Goal: Task Accomplishment & Management: Manage account settings

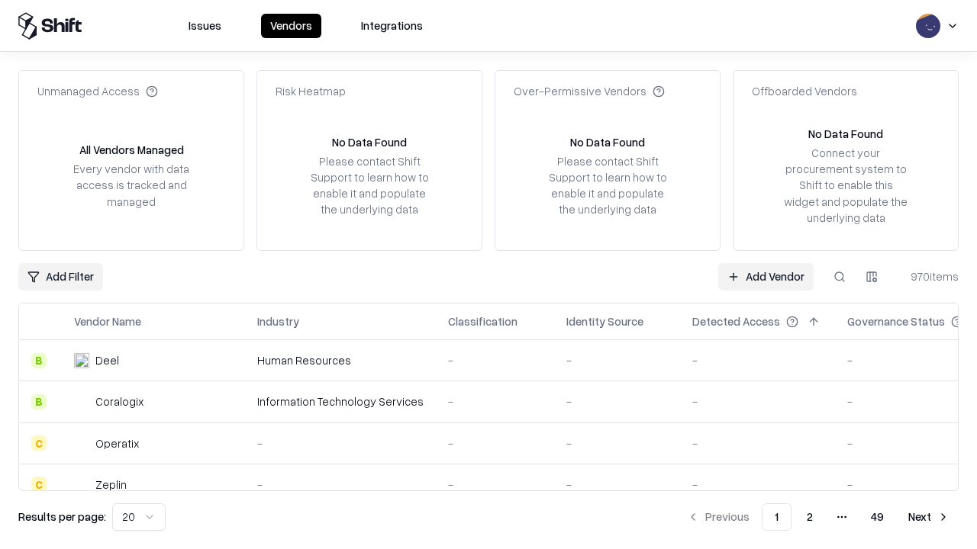
click at [765, 276] on link "Add Vendor" at bounding box center [765, 276] width 95 height 27
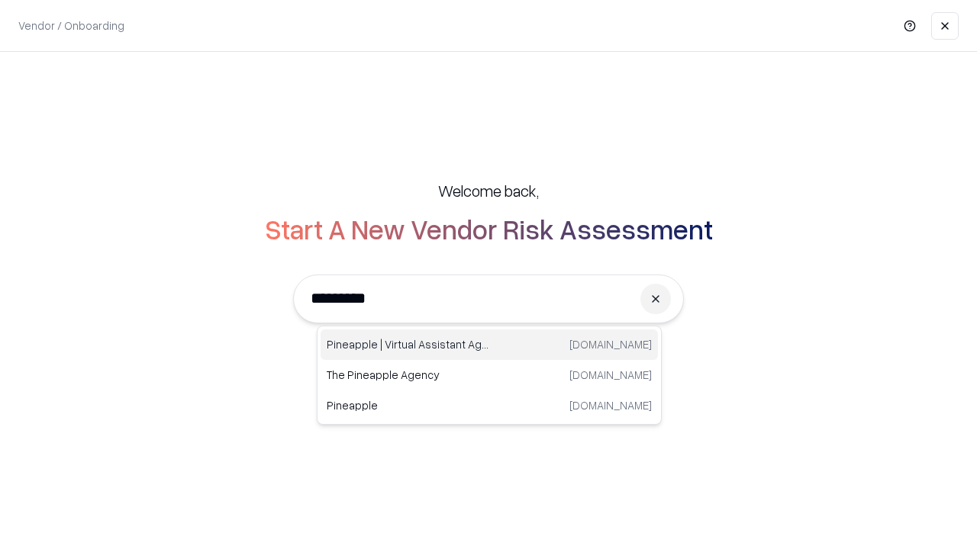
click at [489, 345] on div "Pineapple | Virtual Assistant Agency [DOMAIN_NAME]" at bounding box center [489, 345] width 337 height 31
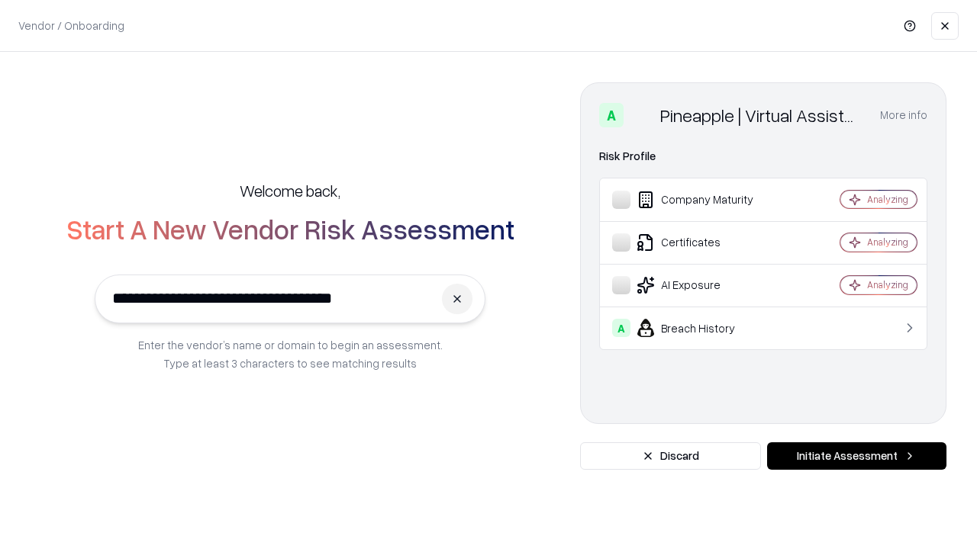
type input "**********"
click at [856, 456] on button "Initiate Assessment" at bounding box center [856, 456] width 179 height 27
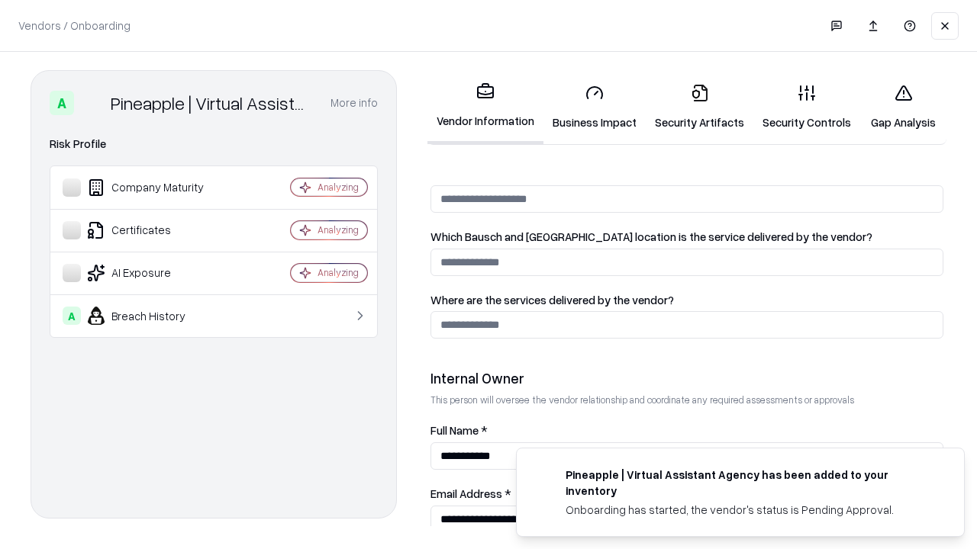
scroll to position [791, 0]
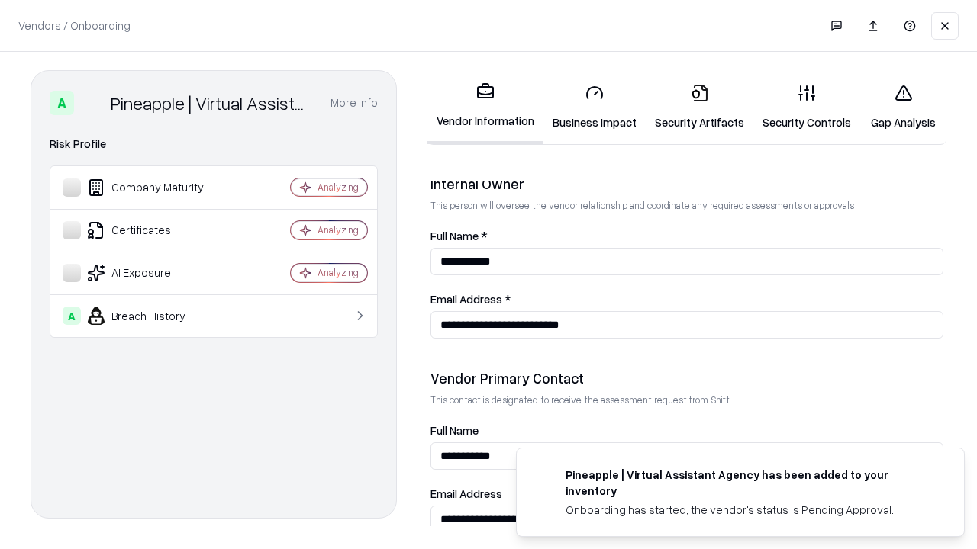
click at [699, 107] on link "Security Artifacts" at bounding box center [700, 107] width 108 height 71
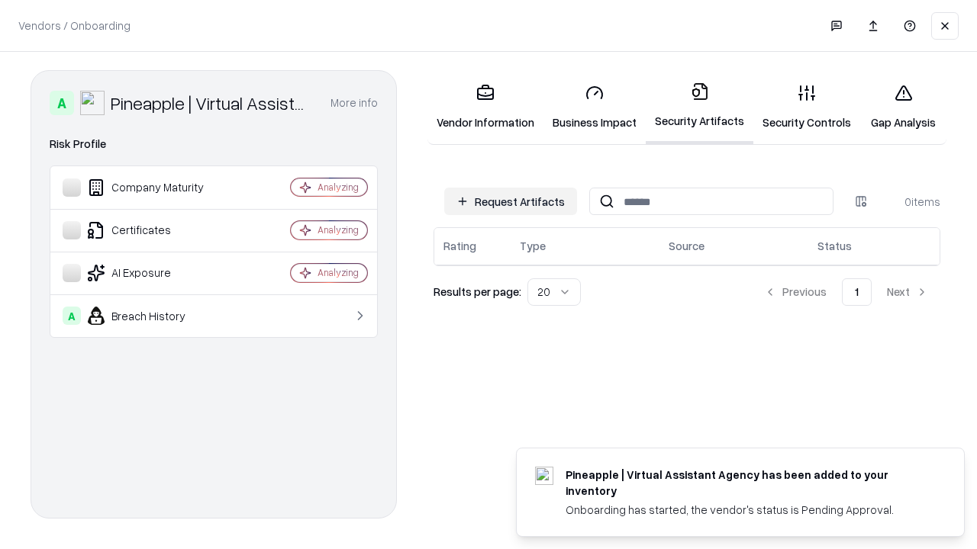
click at [511, 201] on button "Request Artifacts" at bounding box center [510, 201] width 133 height 27
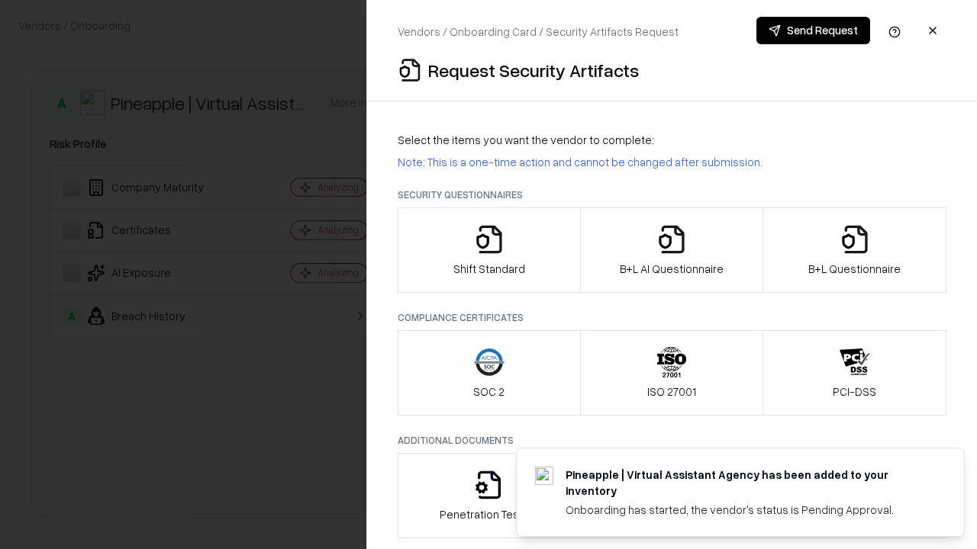
click at [854, 250] on icon "button" at bounding box center [854, 239] width 31 height 31
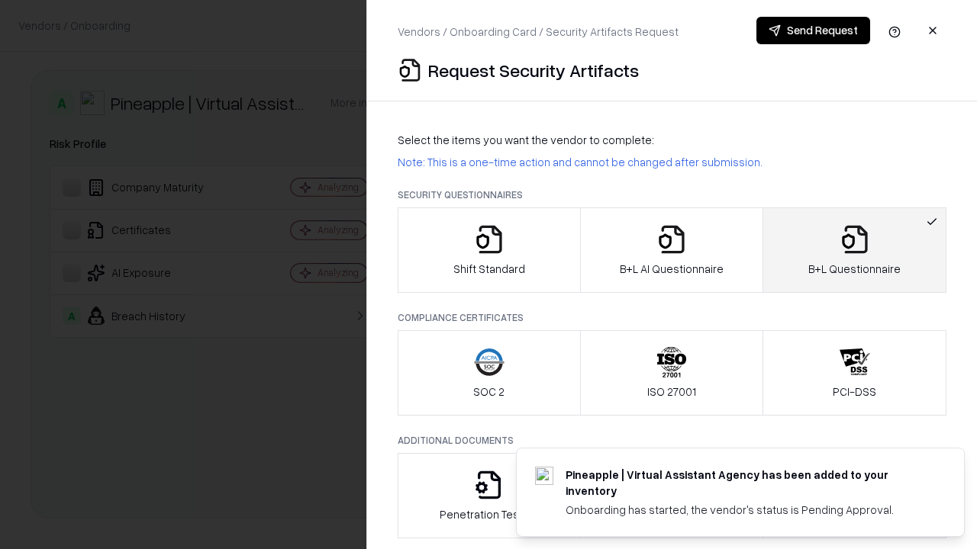
click at [671, 250] on icon "button" at bounding box center [671, 239] width 31 height 31
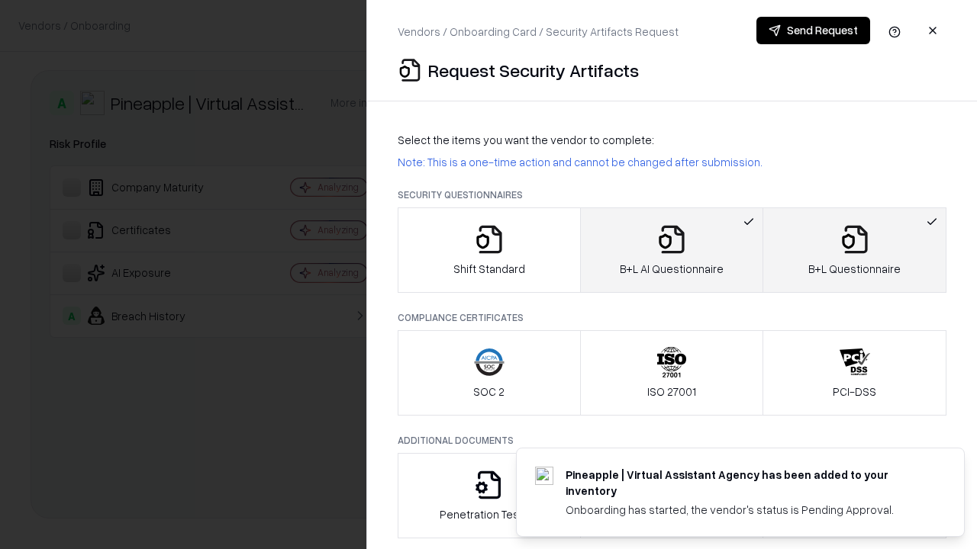
click at [813, 31] on button "Send Request" at bounding box center [813, 30] width 114 height 27
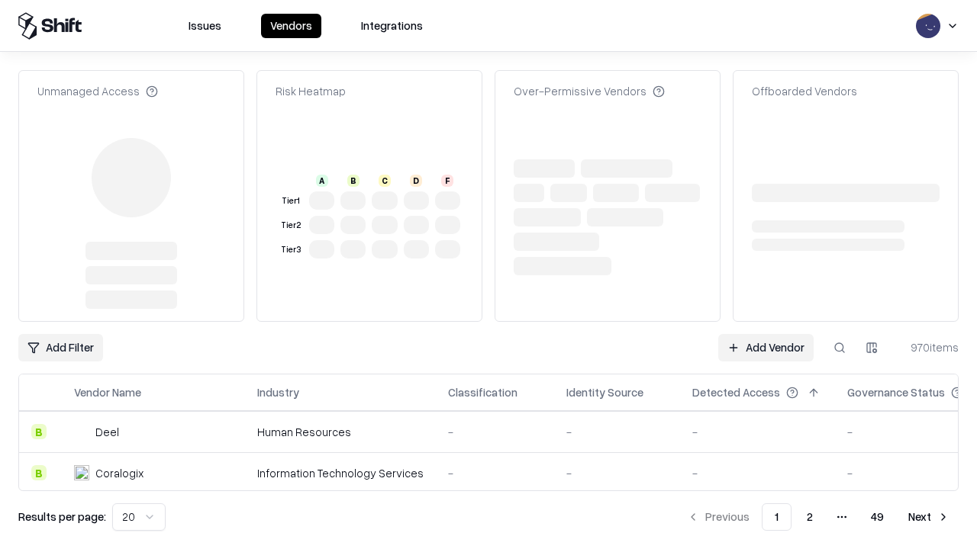
click at [765, 334] on link "Add Vendor" at bounding box center [765, 347] width 95 height 27
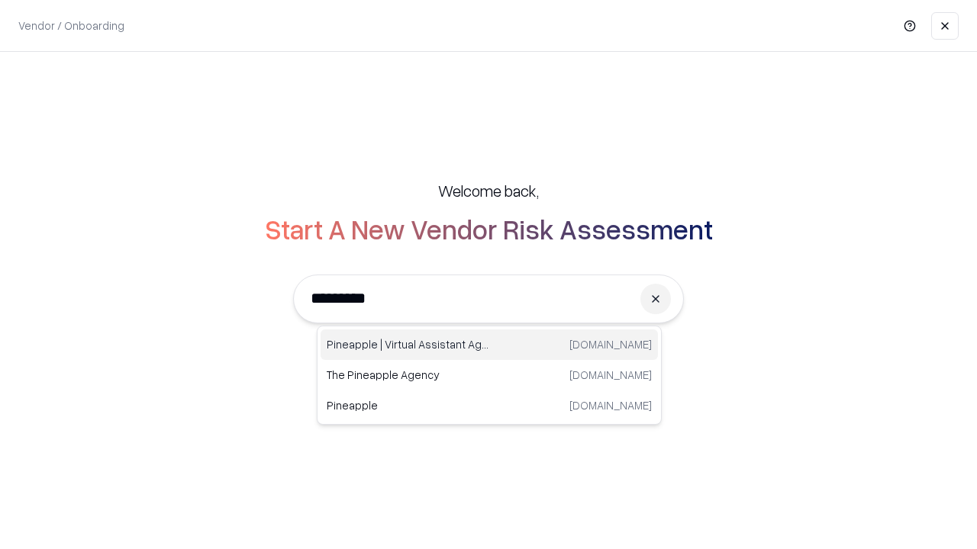
click at [489, 345] on div "Pineapple | Virtual Assistant Agency [DOMAIN_NAME]" at bounding box center [489, 345] width 337 height 31
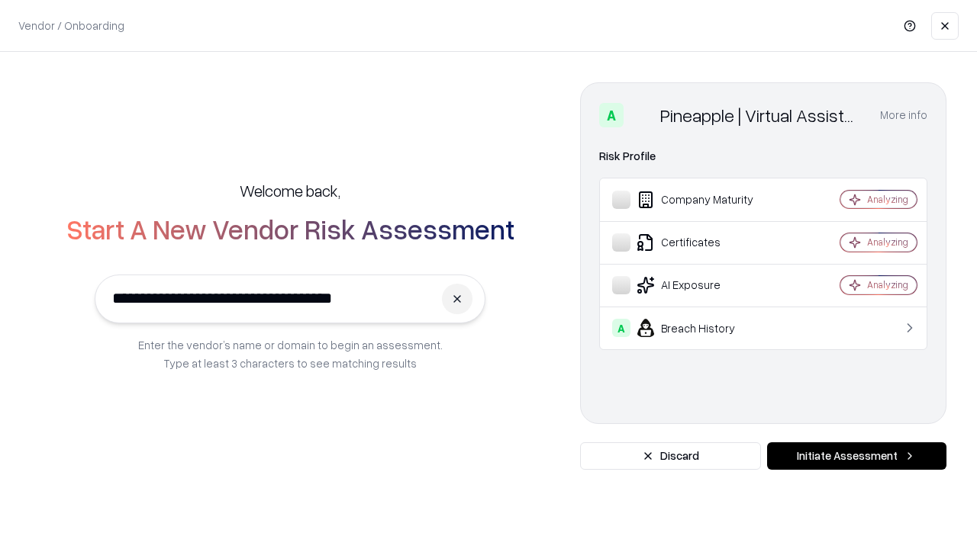
type input "**********"
click at [856, 456] on button "Initiate Assessment" at bounding box center [856, 456] width 179 height 27
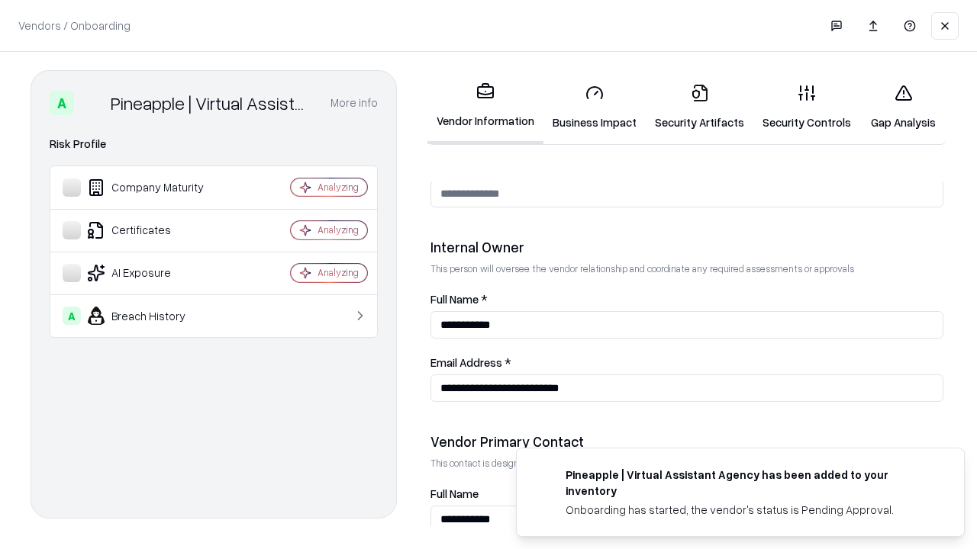
scroll to position [791, 0]
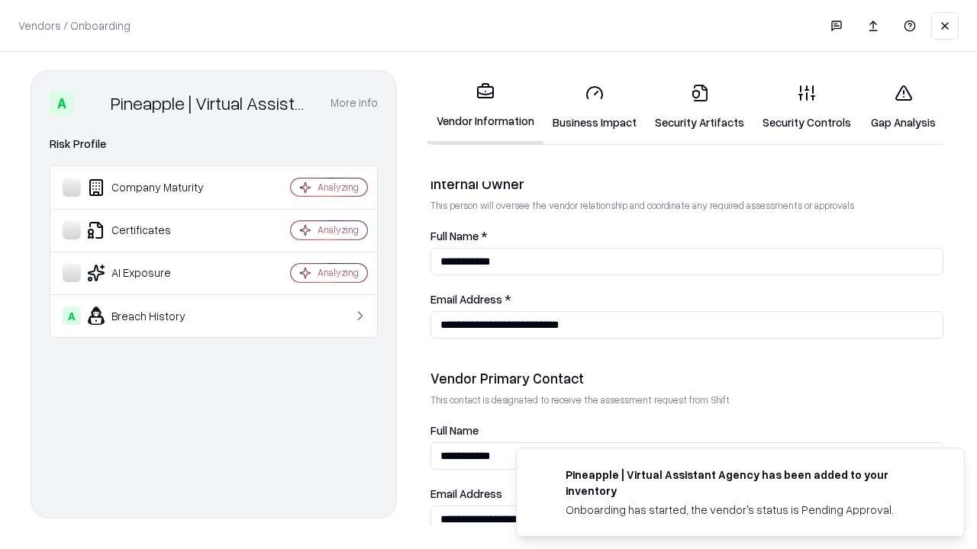
click at [903, 107] on link "Gap Analysis" at bounding box center [903, 107] width 86 height 71
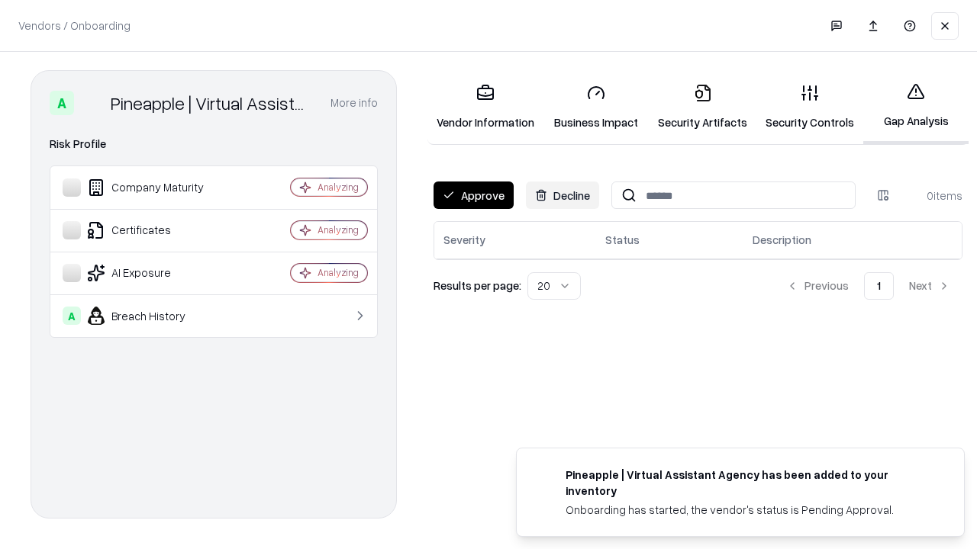
click at [473, 195] on button "Approve" at bounding box center [473, 195] width 80 height 27
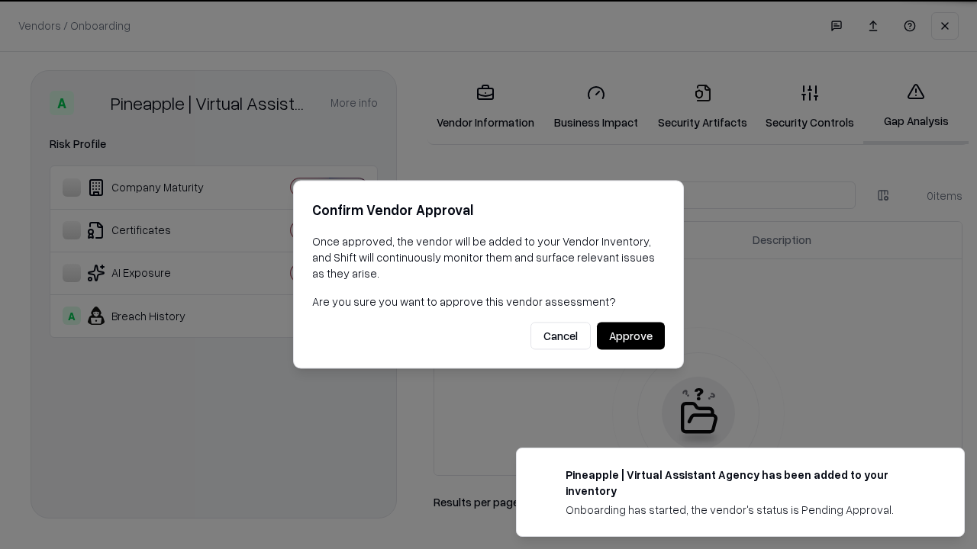
click at [630, 336] on button "Approve" at bounding box center [631, 336] width 68 height 27
